Goal: Navigation & Orientation: Find specific page/section

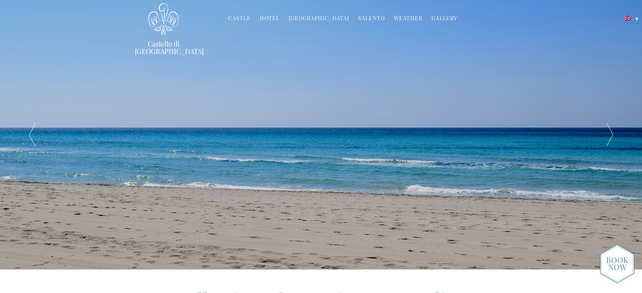
click at [273, 18] on link "Hotel" at bounding box center [270, 18] width 20 height 9
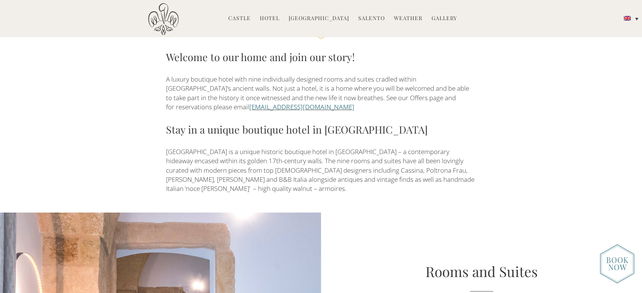
scroll to position [422, 0]
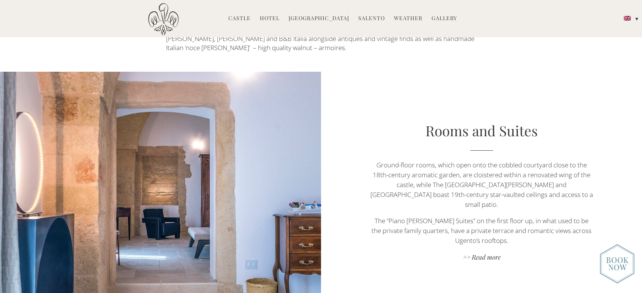
click at [620, 259] on img at bounding box center [617, 264] width 35 height 40
click at [319, 16] on link "[GEOGRAPHIC_DATA]" at bounding box center [319, 18] width 60 height 9
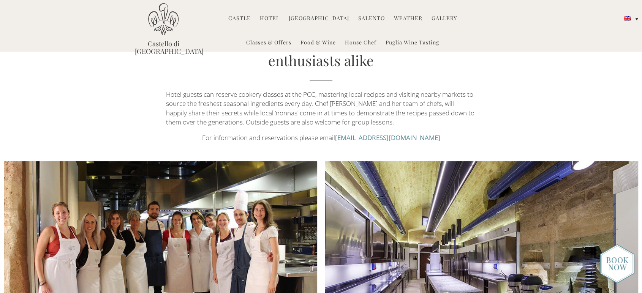
scroll to position [422, 0]
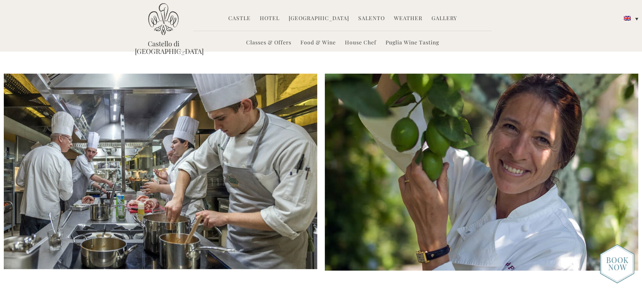
click at [401, 17] on link "Weather" at bounding box center [408, 18] width 28 height 9
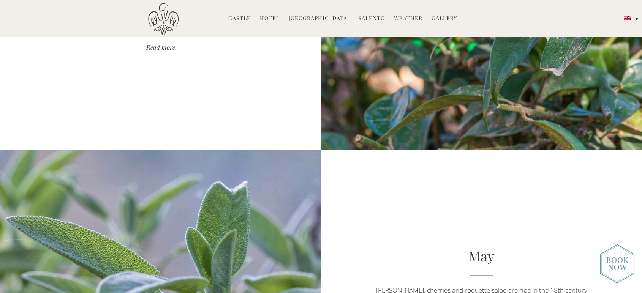
scroll to position [1407, 0]
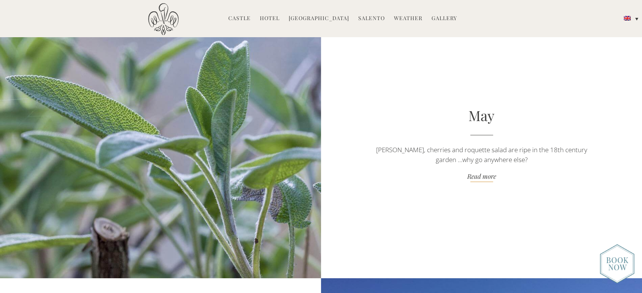
click at [484, 175] on link "Read more" at bounding box center [481, 177] width 225 height 10
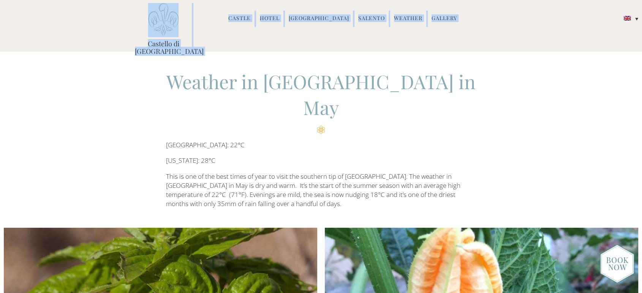
drag, startPoint x: 194, startPoint y: 43, endPoint x: 126, endPoint y: 43, distance: 67.6
click at [127, 43] on header "Castello di Ugento MENU Castle History Frescoes Museum Garden Family Timeline o…" at bounding box center [321, 26] width 642 height 52
drag, startPoint x: 534, startPoint y: 0, endPoint x: 487, endPoint y: 37, distance: 59.5
click at [488, 37] on div "Castello di Ugento MENU Castle History Frescoes Museum Garden Family Timeline o…" at bounding box center [321, 28] width 384 height 51
